Goal: Transaction & Acquisition: Obtain resource

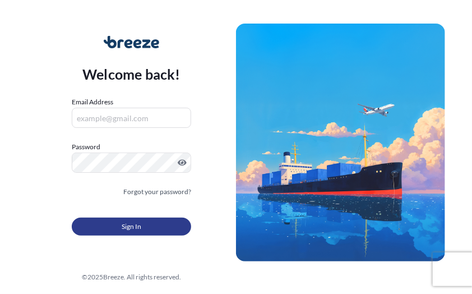
type input "[EMAIL_ADDRESS][DOMAIN_NAME]"
click at [129, 224] on span "Sign In" at bounding box center [132, 226] width 20 height 11
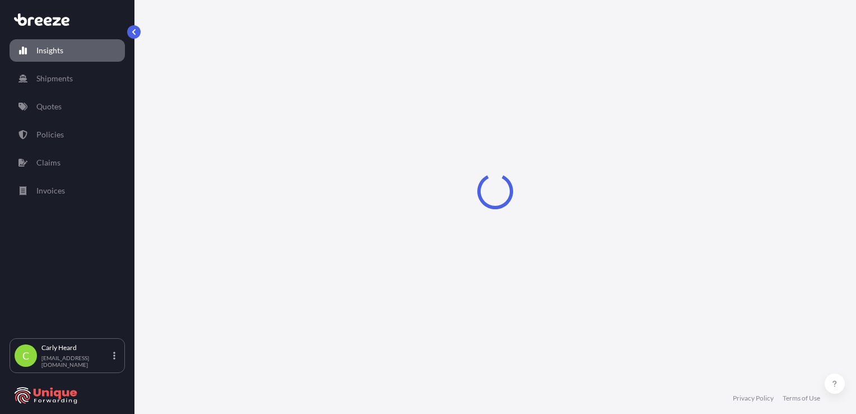
select select "2025"
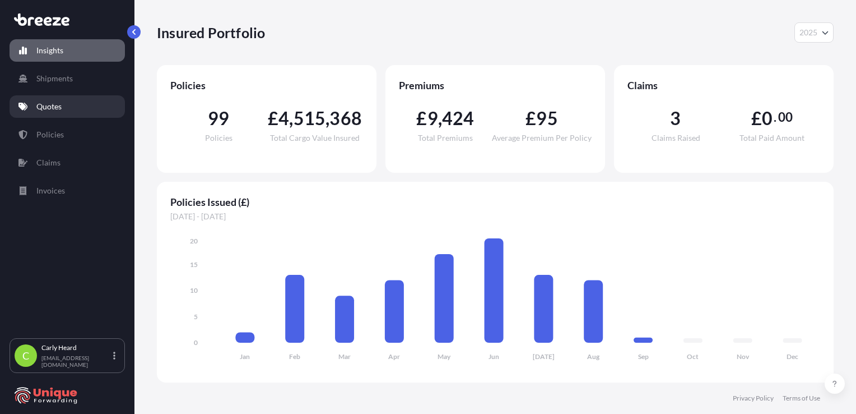
click at [54, 103] on p "Quotes" at bounding box center [48, 106] width 25 height 11
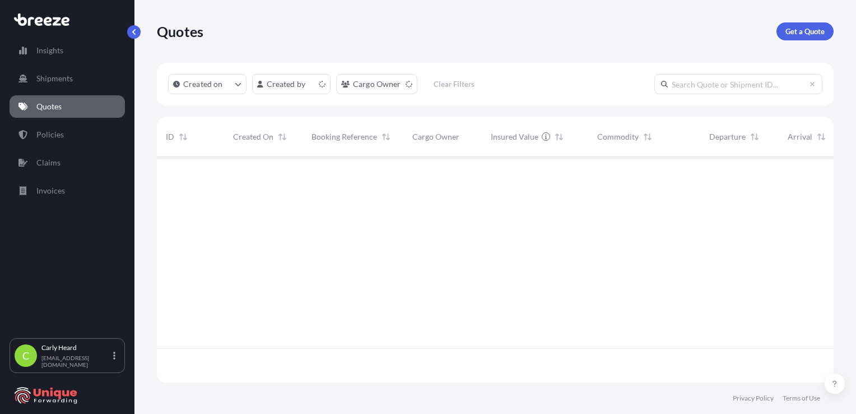
scroll to position [223, 668]
click at [471, 36] on p "Get a Quote" at bounding box center [805, 31] width 39 height 11
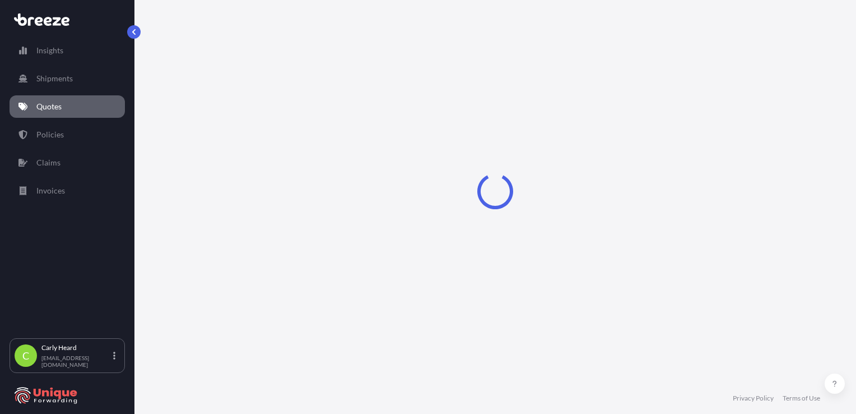
select select "Sea"
select select "1"
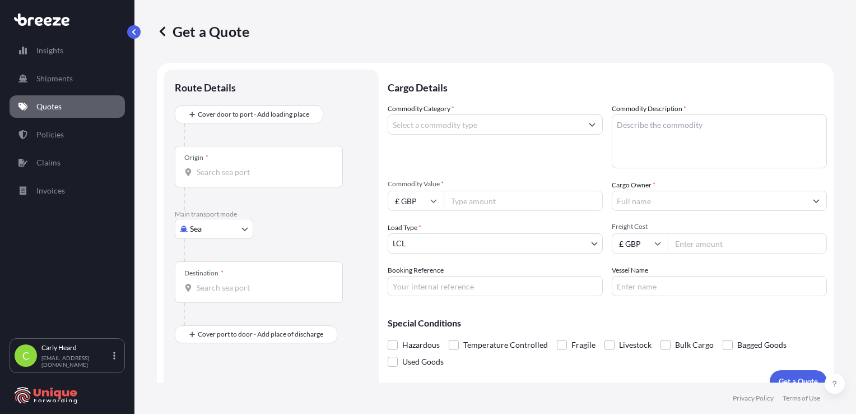
scroll to position [16, 0]
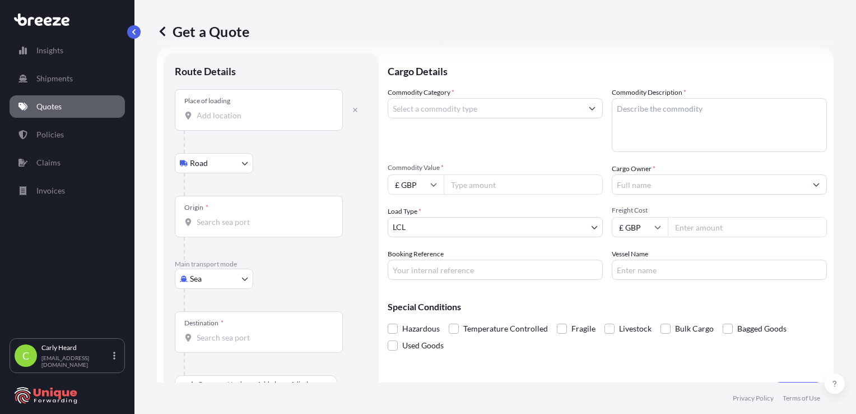
click at [216, 119] on input "Place of loading" at bounding box center [263, 115] width 132 height 11
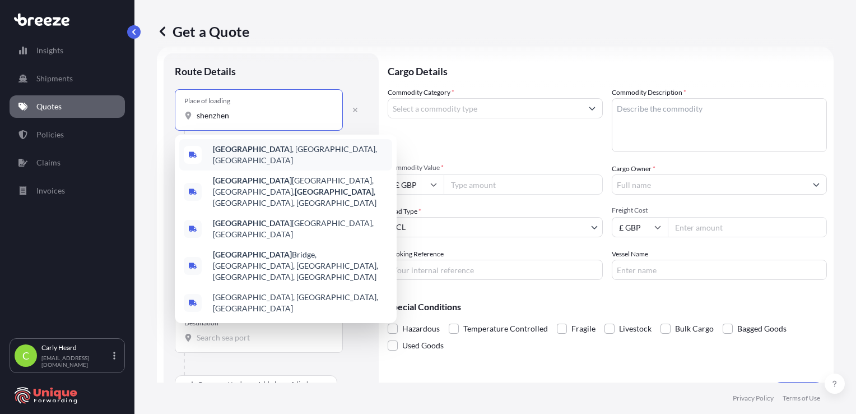
click at [225, 154] on b "[GEOGRAPHIC_DATA]" at bounding box center [252, 149] width 79 height 10
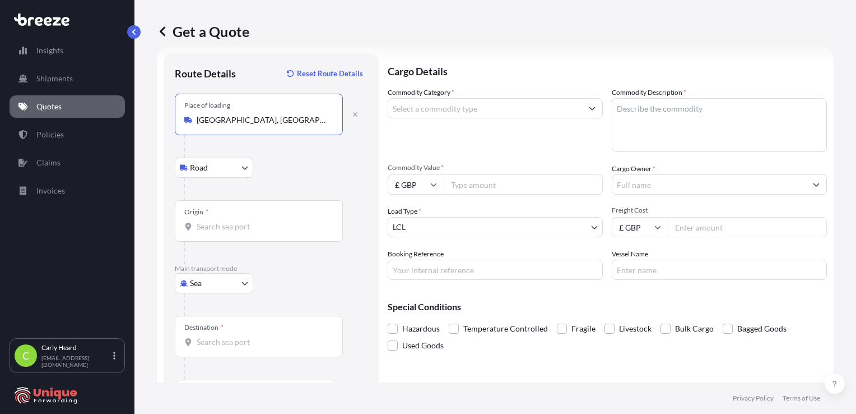
type input "[GEOGRAPHIC_DATA], [GEOGRAPHIC_DATA], [GEOGRAPHIC_DATA]"
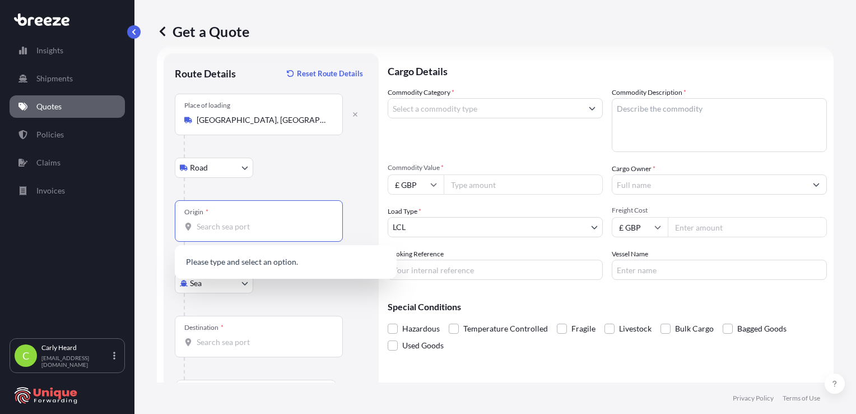
click at [217, 226] on input "Origin *" at bounding box center [263, 226] width 132 height 11
click at [231, 211] on div "Origin *" at bounding box center [259, 220] width 168 height 41
click at [231, 221] on input "Origin * Please select an origin" at bounding box center [263, 226] width 132 height 11
click at [226, 225] on input "Origin * Please select an origin" at bounding box center [263, 226] width 132 height 11
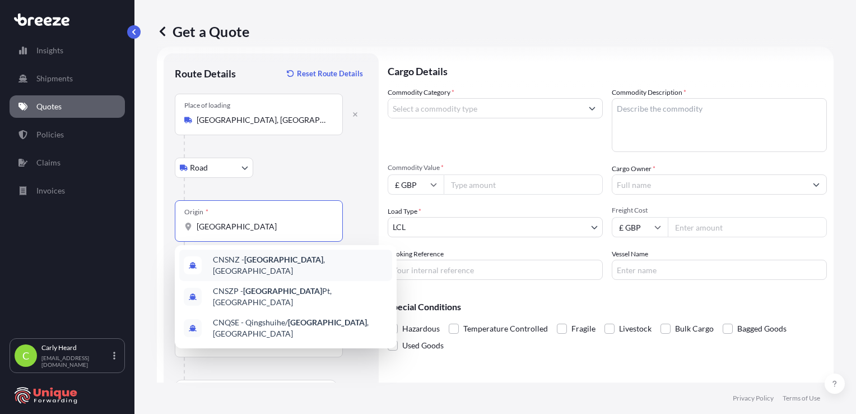
click at [237, 254] on div "CNSNZ - [GEOGRAPHIC_DATA] , [GEOGRAPHIC_DATA]" at bounding box center [285, 264] width 213 height 31
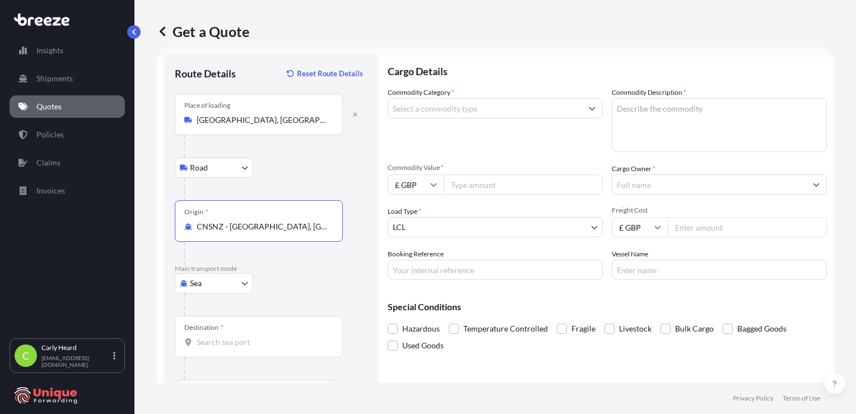
type input "CNSNZ - [GEOGRAPHIC_DATA], [GEOGRAPHIC_DATA]"
click at [226, 276] on body "0 options available. 3 options available. Insights Shipments Quotes Policies Cl…" at bounding box center [428, 207] width 856 height 414
click at [220, 293] on div "Air" at bounding box center [214, 331] width 70 height 20
select select "Air"
click at [224, 293] on input "Destination *" at bounding box center [263, 341] width 132 height 11
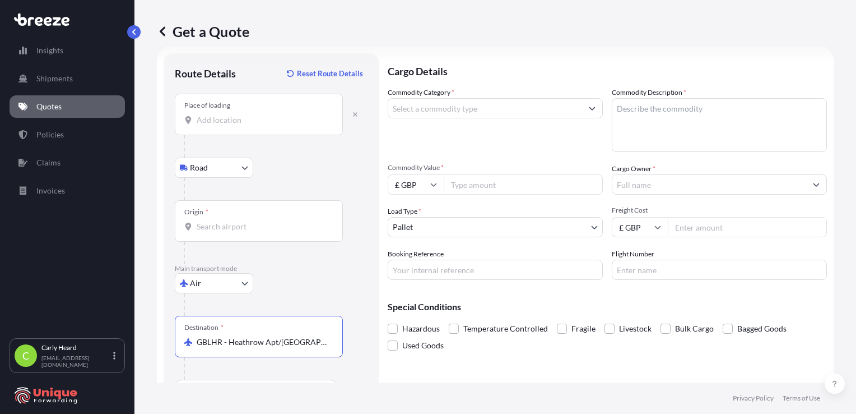
scroll to position [48, 0]
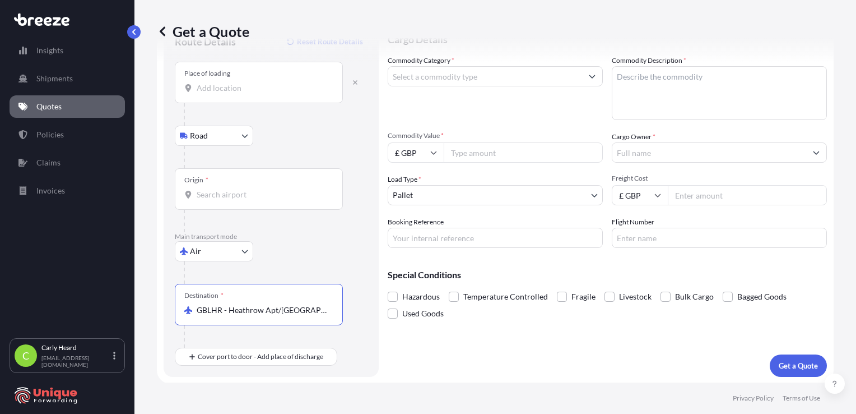
type input "GBLHR - Heathrow Apt/[GEOGRAPHIC_DATA], [GEOGRAPHIC_DATA]"
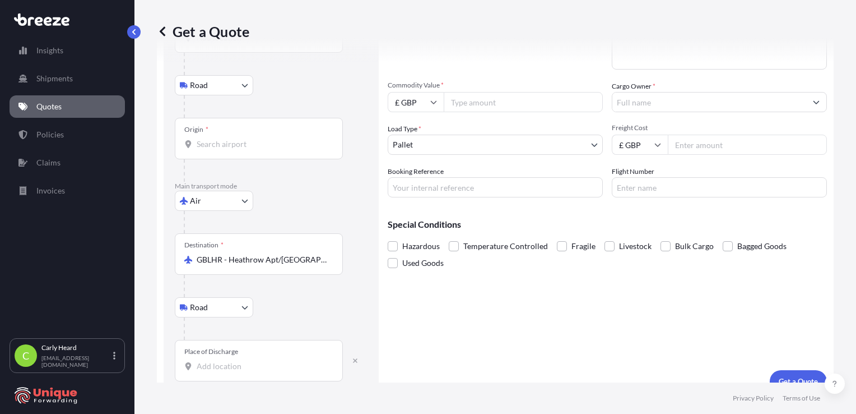
scroll to position [114, 0]
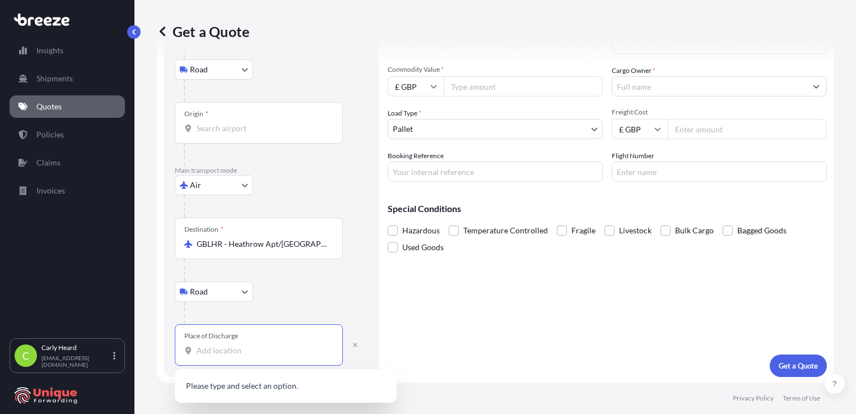
click at [247, 293] on input "Place of Discharge" at bounding box center [263, 350] width 132 height 11
click at [337, 293] on div "[STREET_ADDRESS]" at bounding box center [285, 388] width 213 height 31
type input "[STREET_ADDRESS]"
click at [471, 87] on input "Commodity Value *" at bounding box center [523, 86] width 159 height 20
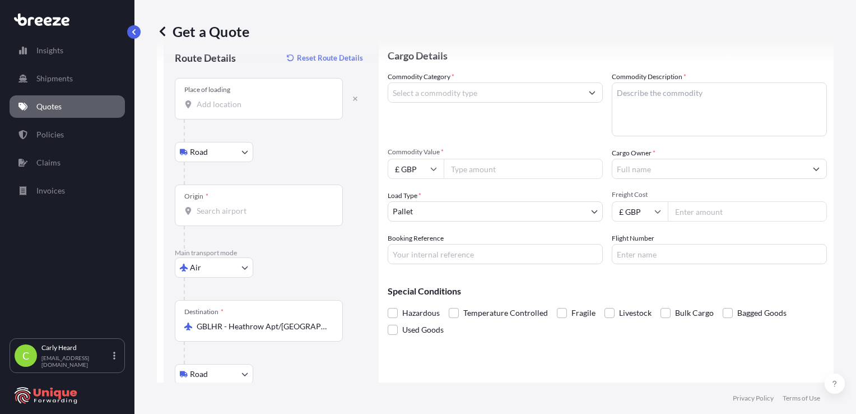
scroll to position [0, 0]
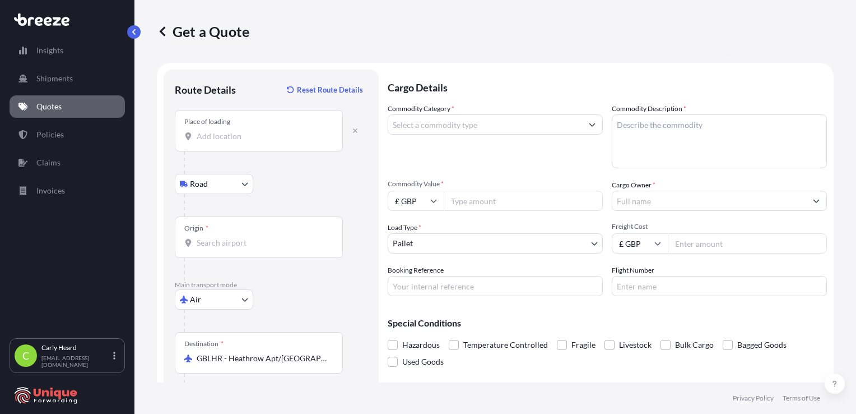
click at [464, 198] on input "Commodity Value *" at bounding box center [523, 201] width 159 height 20
click at [436, 201] on icon at bounding box center [433, 200] width 7 height 7
click at [419, 279] on div "$ USD" at bounding box center [415, 278] width 47 height 21
type input "$ USD"
click at [471, 200] on input "Commodity Value *" at bounding box center [523, 201] width 159 height 20
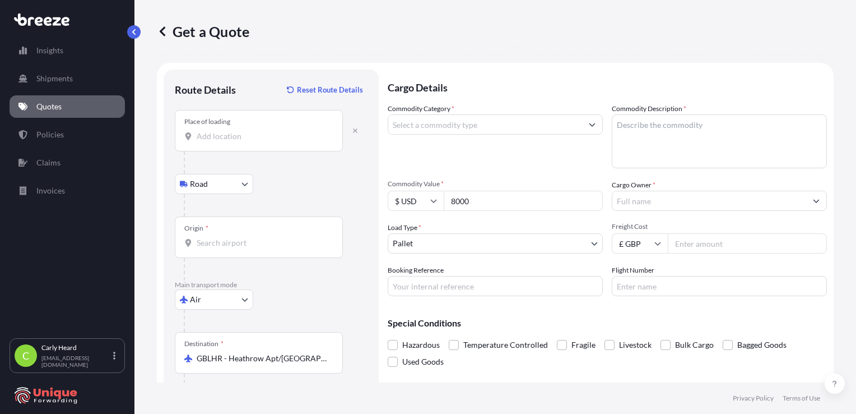
type input "8000"
click at [471, 149] on textarea "Commodity Description *" at bounding box center [719, 141] width 215 height 54
paste textarea "Portable automatic data-processing machines, weighing not more than 10 kg, cons…"
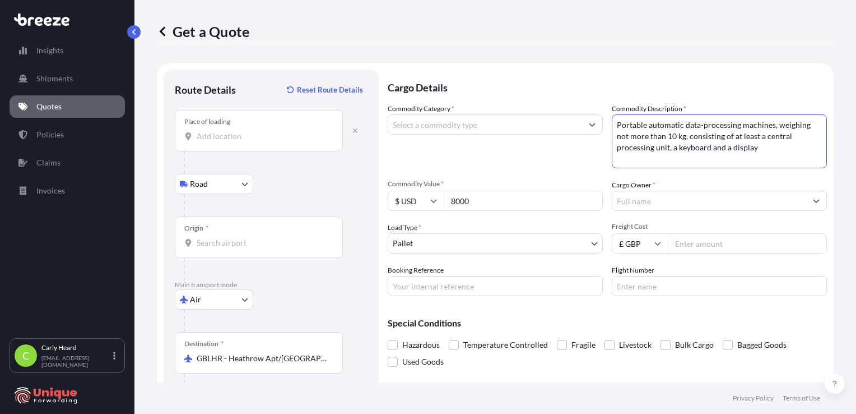
type textarea "Portable automatic data-processing machines, weighing not more than 10 kg, cons…"
click at [471, 203] on input "Cargo Owner *" at bounding box center [710, 201] width 194 height 20
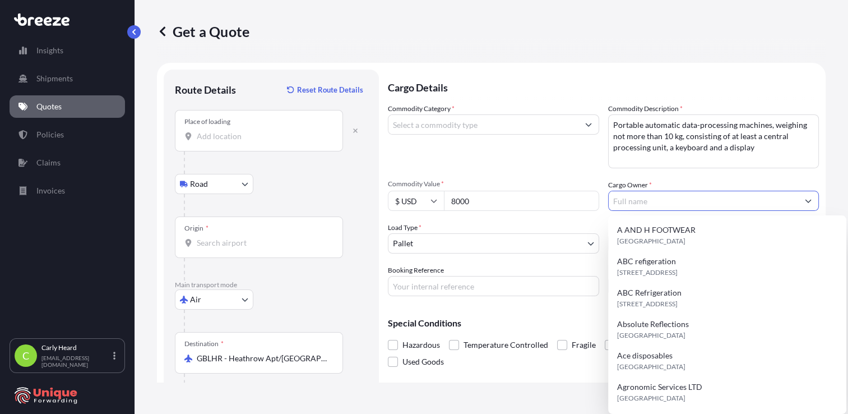
type input "m"
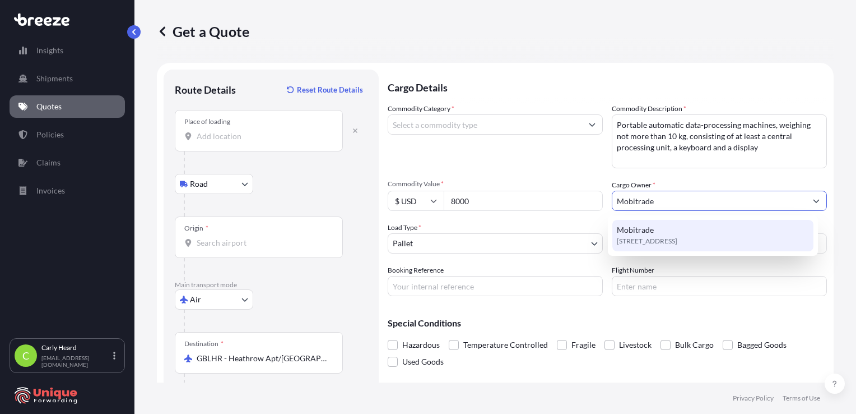
click at [471, 234] on div "[STREET_ADDRESS]" at bounding box center [713, 235] width 201 height 31
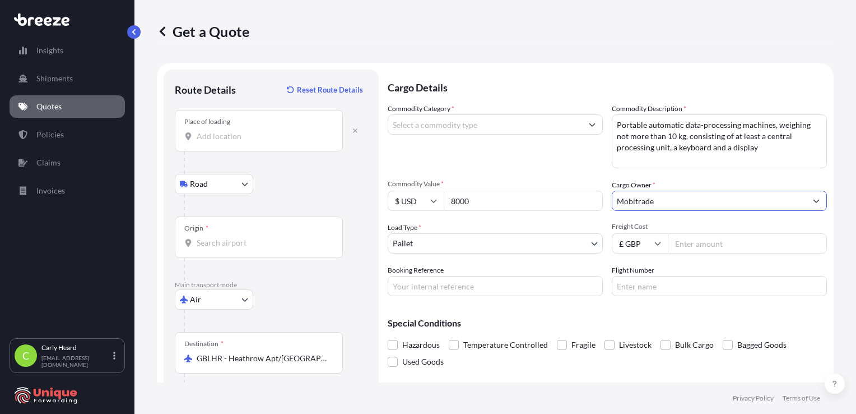
type input "Mobitrade"
click at [471, 293] on input "Booking Reference" at bounding box center [495, 286] width 215 height 20
click at [471, 290] on input "Booking Reference" at bounding box center [495, 286] width 215 height 20
type input "#40292"
click at [471, 288] on input "Flight Number" at bounding box center [719, 286] width 215 height 20
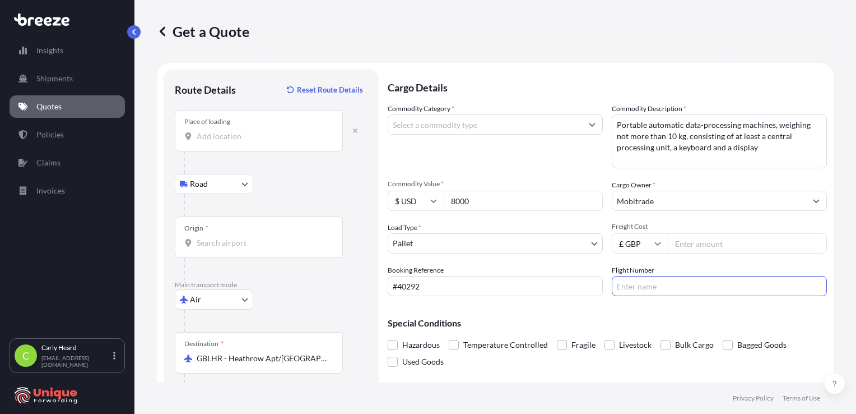
click at [471, 241] on input "Freight Cost" at bounding box center [747, 243] width 159 height 20
click at [471, 239] on input "Freight Cost" at bounding box center [747, 243] width 159 height 20
type input "855"
click at [392, 293] on span at bounding box center [393, 345] width 10 height 10
click at [388, 293] on input "Hazardous" at bounding box center [388, 336] width 0 height 0
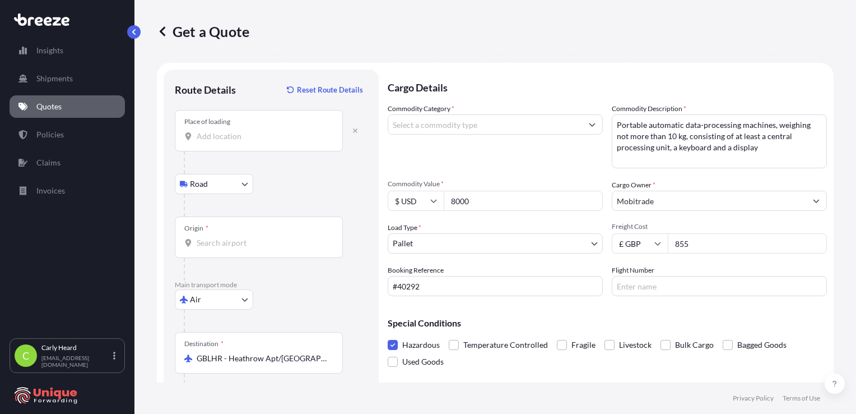
scroll to position [114, 0]
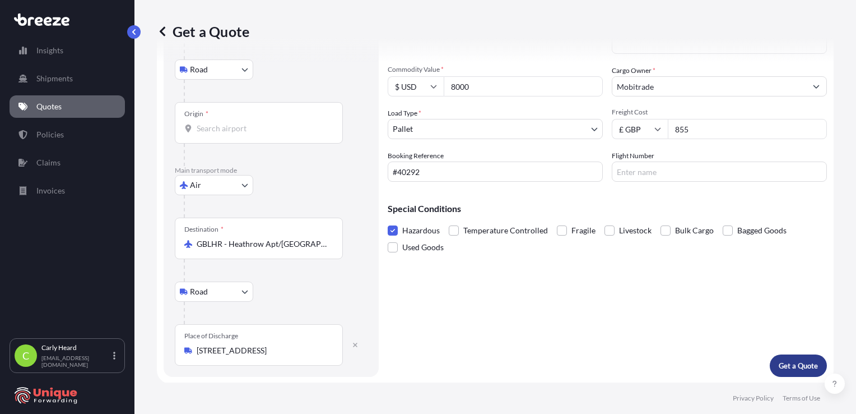
click at [471, 293] on p "Get a Quote" at bounding box center [798, 365] width 39 height 11
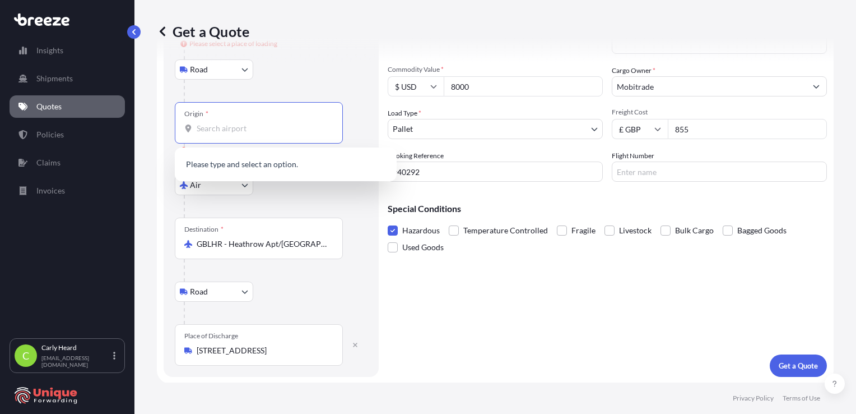
click at [251, 129] on input "Origin * Please select an origin" at bounding box center [263, 128] width 132 height 11
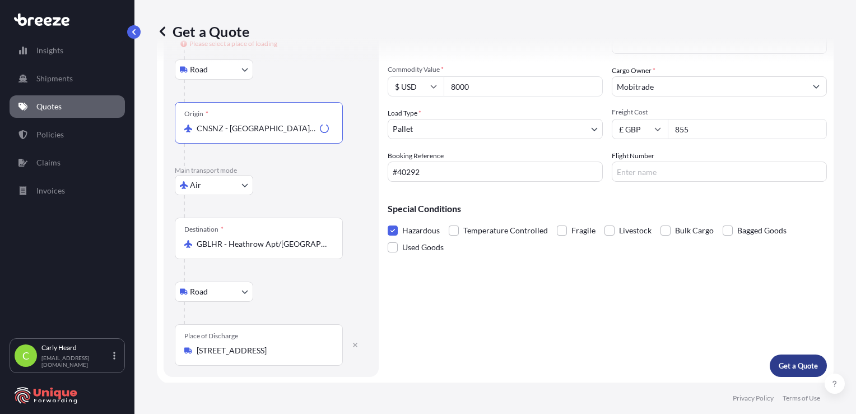
type input "CNSNZ - [GEOGRAPHIC_DATA], [GEOGRAPHIC_DATA]"
click at [471, 293] on button "Get a Quote" at bounding box center [798, 365] width 57 height 22
click at [471, 293] on p "Get a Quote" at bounding box center [798, 365] width 39 height 11
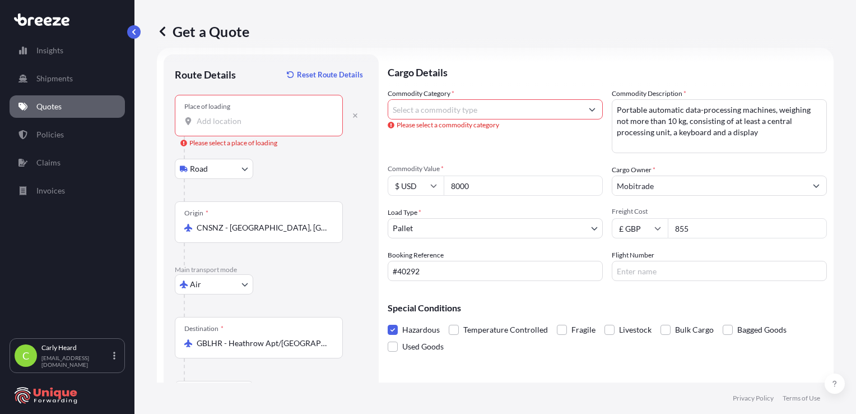
scroll to position [0, 0]
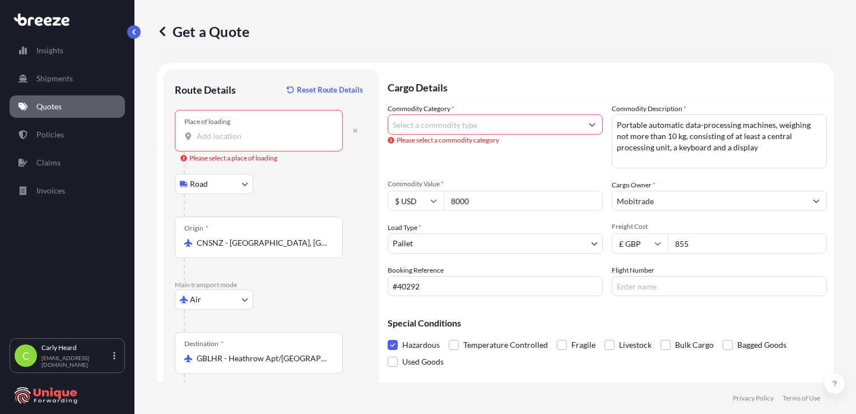
click at [471, 122] on input "Commodity Category *" at bounding box center [485, 124] width 194 height 20
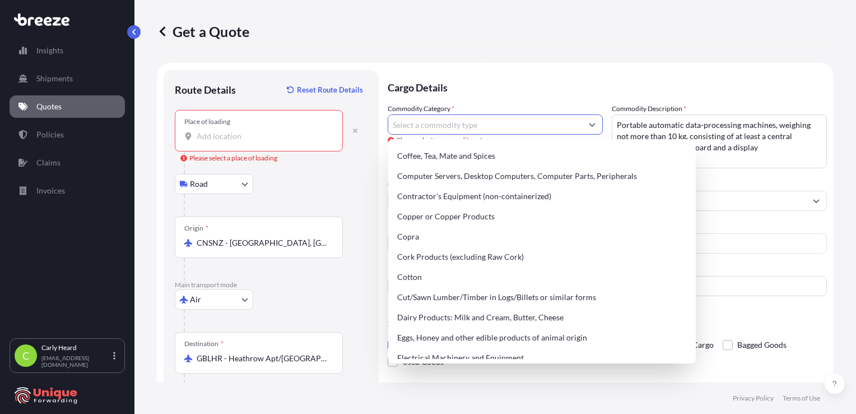
scroll to position [469, 0]
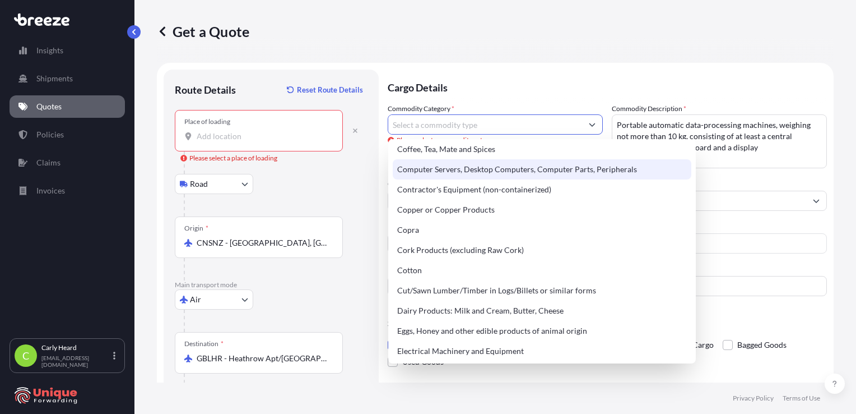
click at [471, 174] on div "Computer Servers, Desktop Computers, Computer Parts, Peripherals" at bounding box center [542, 169] width 299 height 20
type input "Computer Servers, Desktop Computers, Computer Parts, Peripherals"
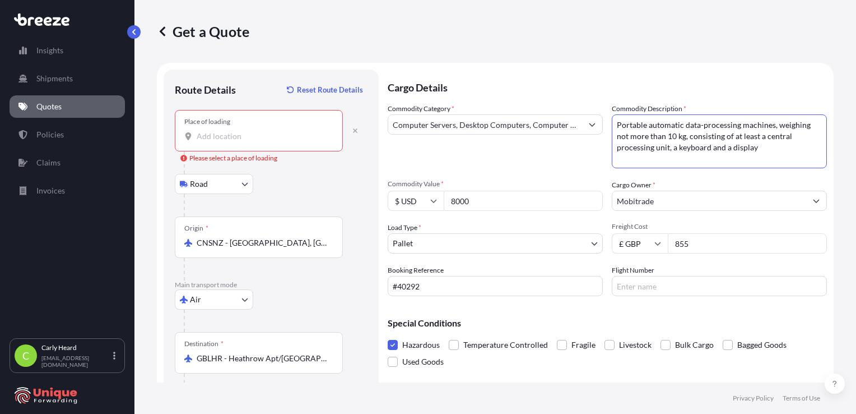
click at [471, 127] on textarea "Portable automatic data-processing machines, weighing not more than 10 kg, cons…" at bounding box center [719, 141] width 215 height 54
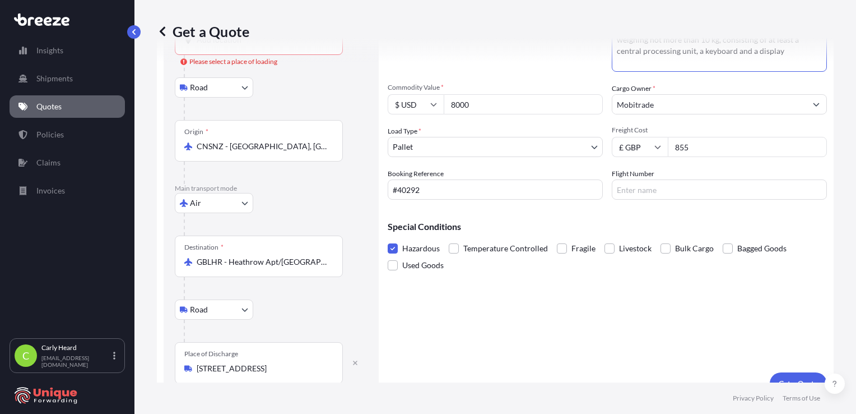
scroll to position [114, 0]
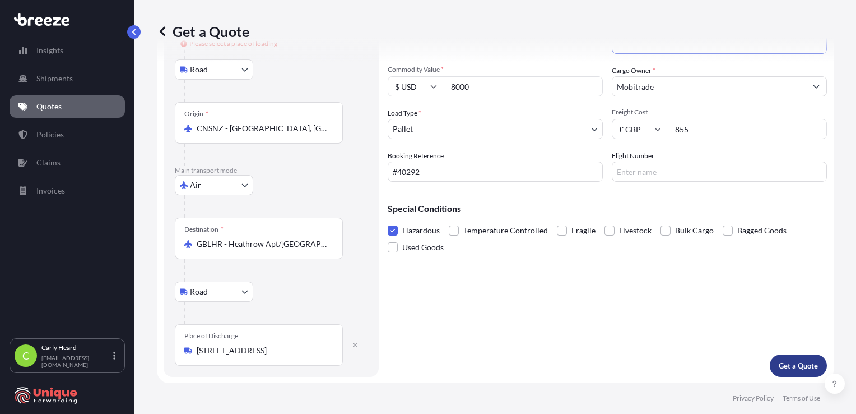
type textarea "Tablets - Portable automatic data-processing machines, weighing not more than 1…"
click at [471, 293] on button "Get a Quote" at bounding box center [798, 365] width 57 height 22
click at [471, 293] on p "Get a Quote" at bounding box center [798, 365] width 39 height 11
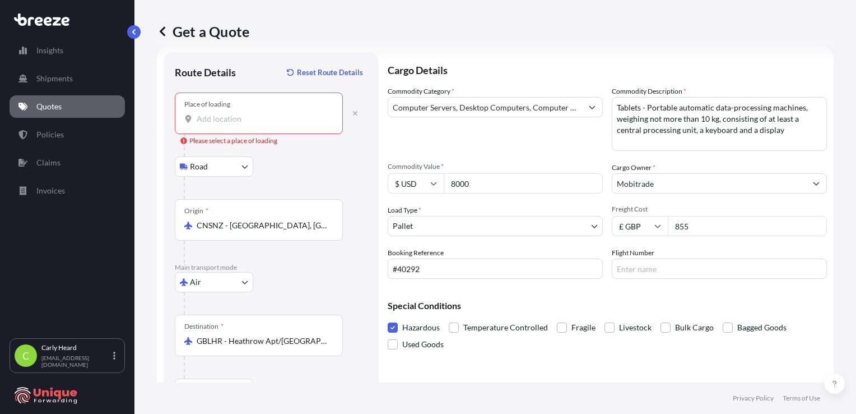
scroll to position [0, 0]
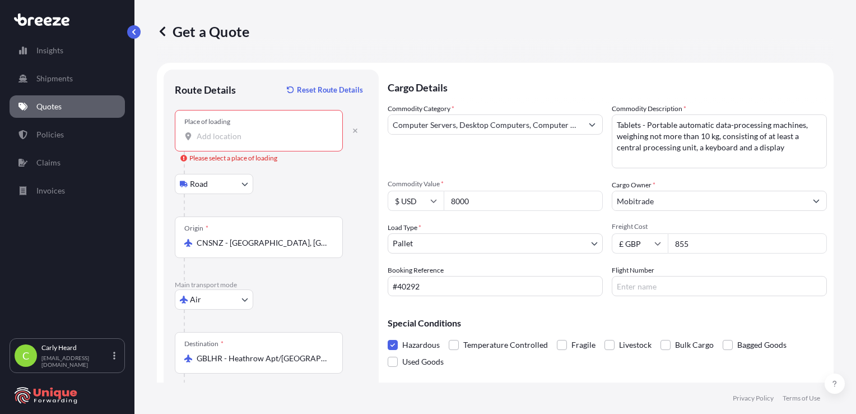
click at [271, 139] on input "Place of loading Please select a place of loading" at bounding box center [263, 136] width 132 height 11
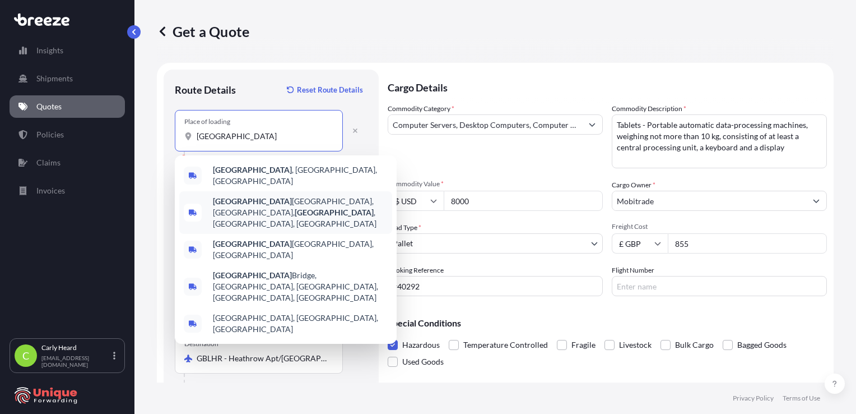
click at [270, 191] on div "[GEOGRAPHIC_DATA], [GEOGRAPHIC_DATA], [GEOGRAPHIC_DATA] , [GEOGRAPHIC_DATA], [G…" at bounding box center [285, 212] width 213 height 43
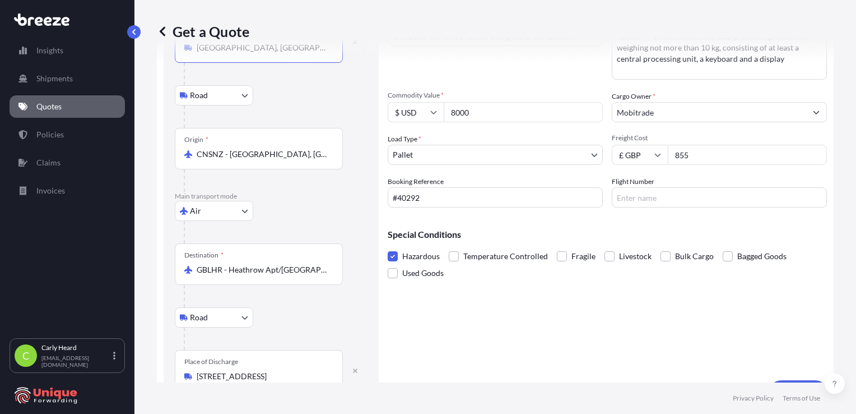
scroll to position [114, 0]
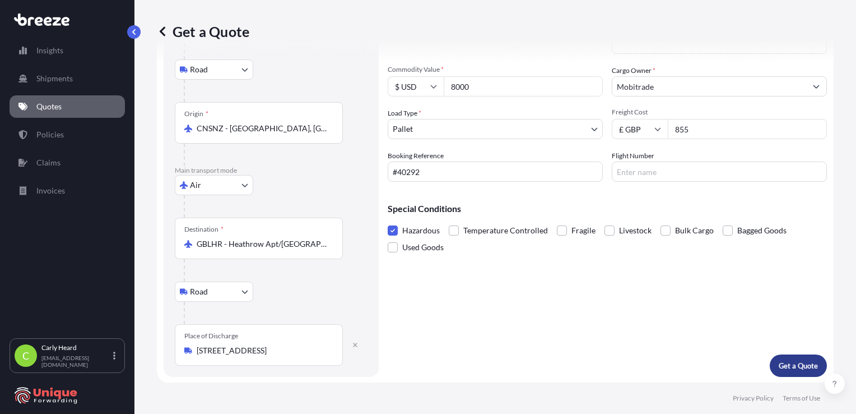
type input "[GEOGRAPHIC_DATA], [GEOGRAPHIC_DATA], [GEOGRAPHIC_DATA], [GEOGRAPHIC_DATA], [GE…"
click at [471, 293] on button "Get a Quote" at bounding box center [798, 365] width 57 height 22
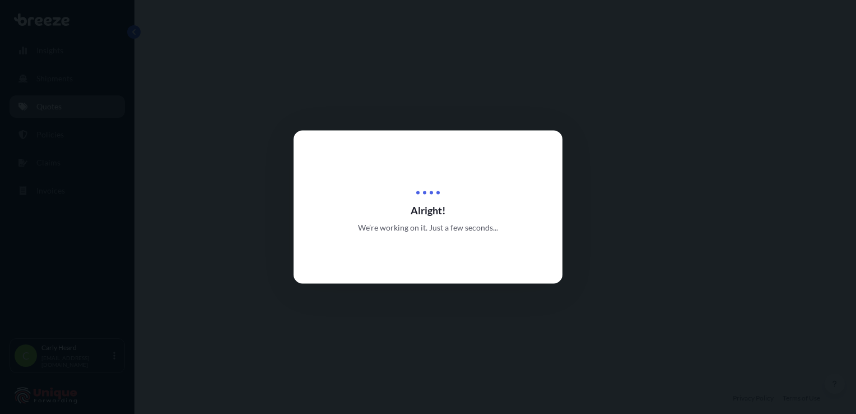
select select "Road"
select select "Air"
select select "Road"
select select "1"
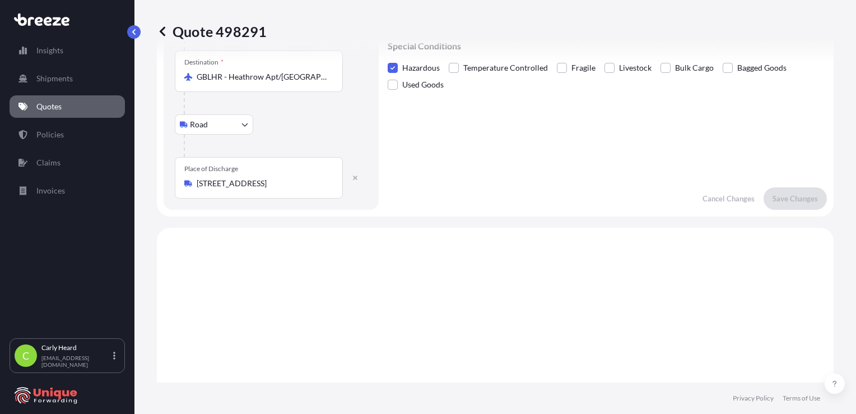
scroll to position [447, 0]
